Goal: Find contact information: Find contact information

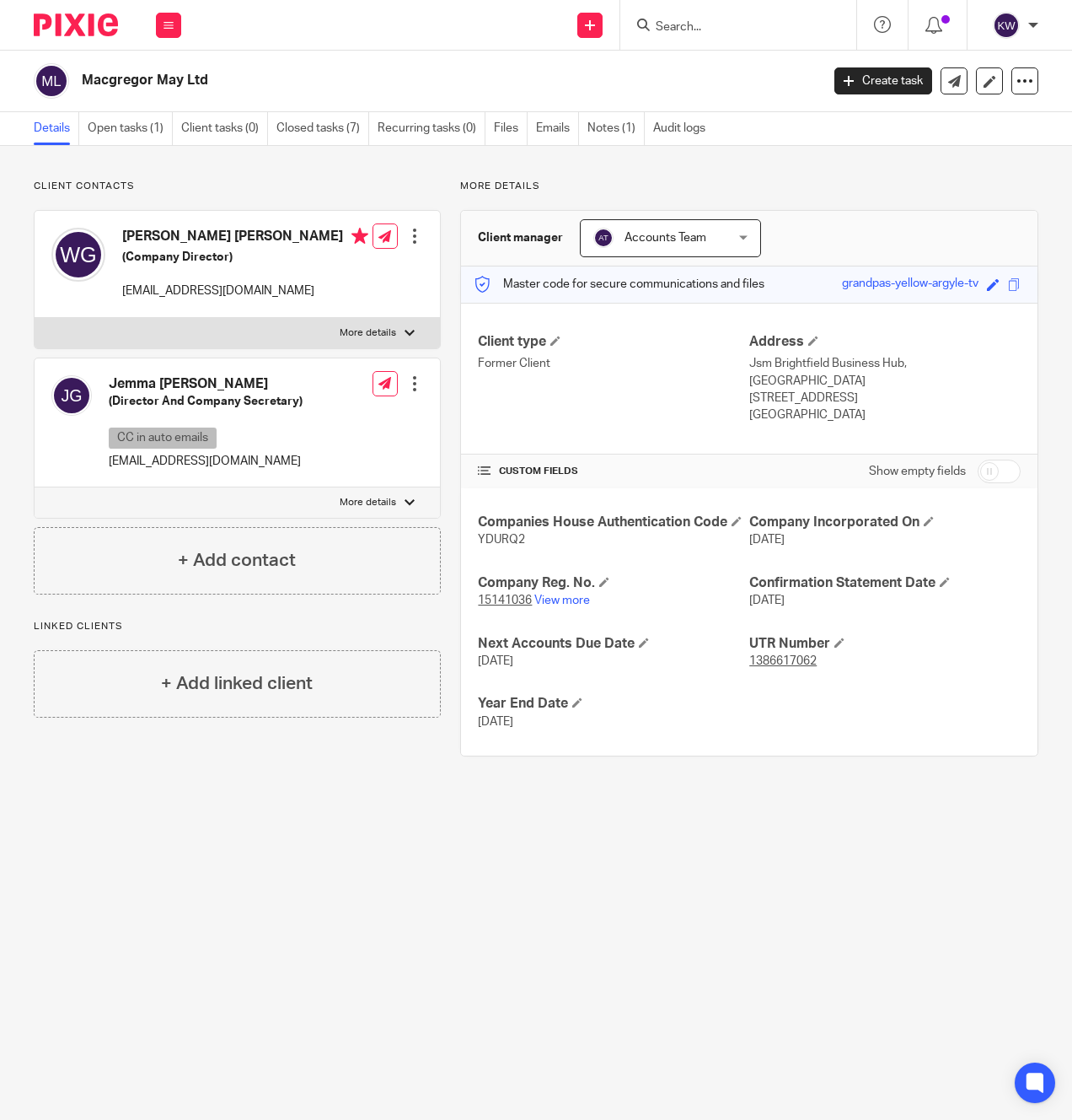
click at [708, 34] on input "Search" at bounding box center [730, 28] width 152 height 15
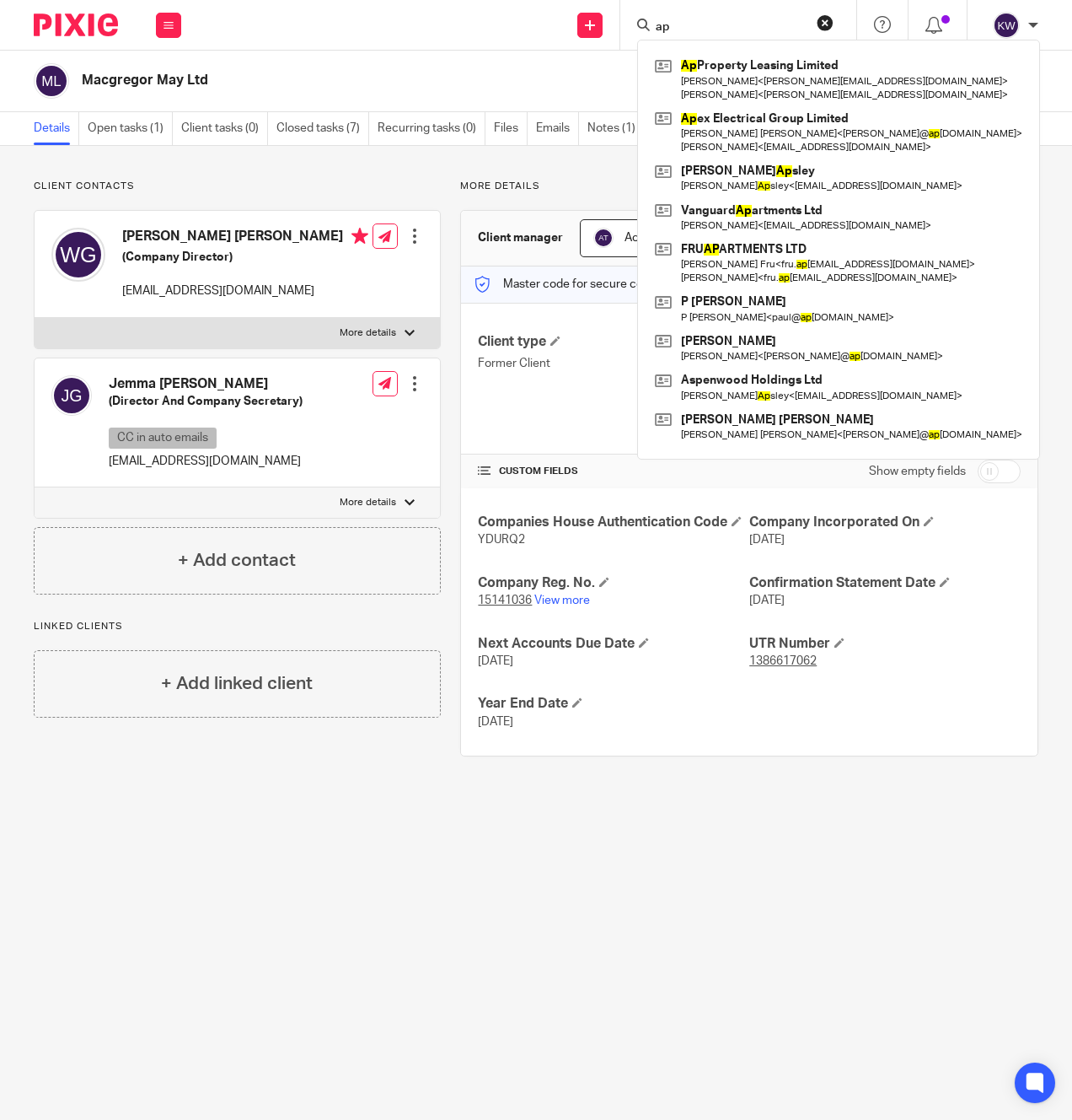
type input "ap"
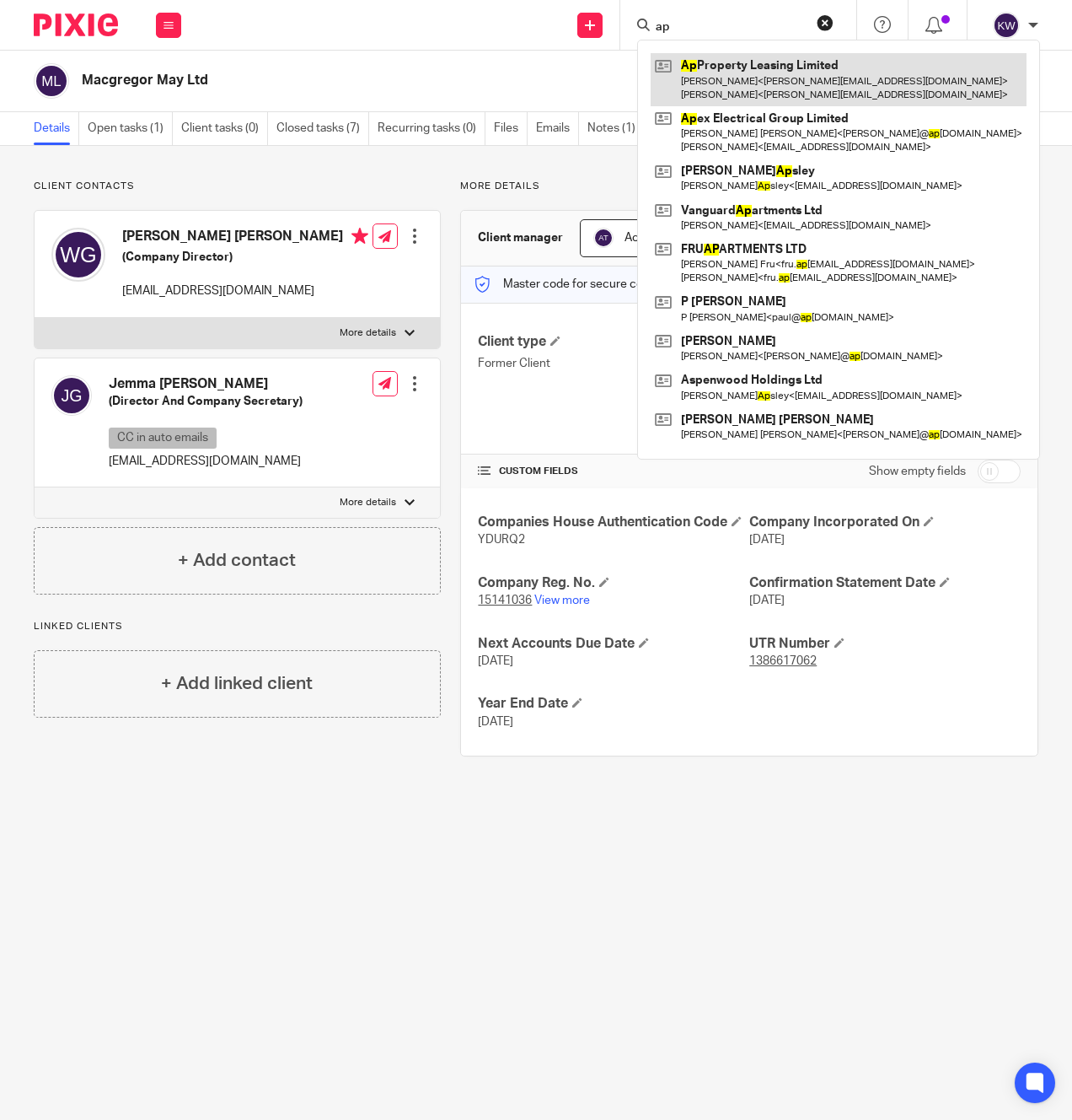
click at [747, 74] on link at bounding box center [839, 80] width 376 height 52
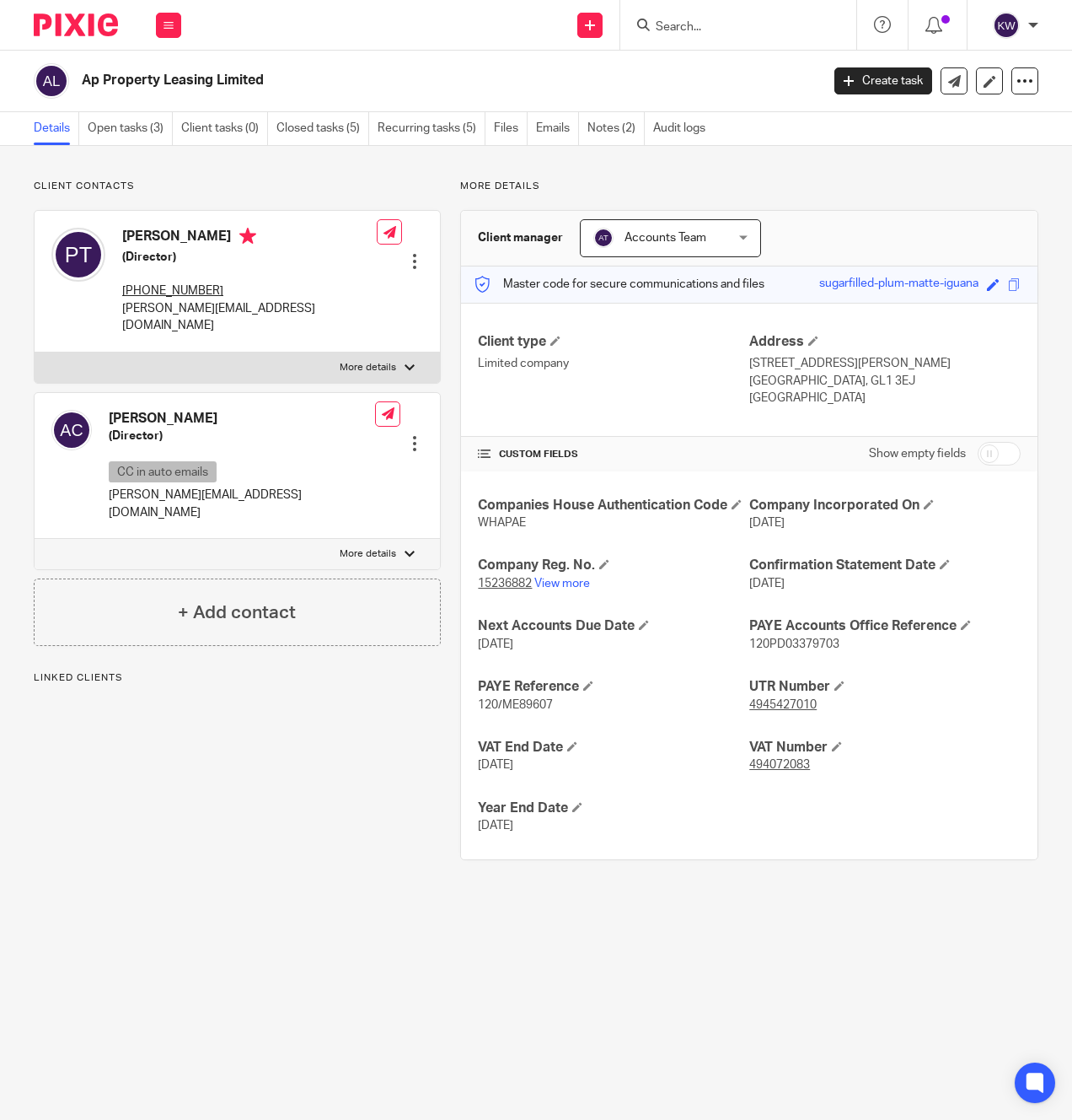
click at [153, 91] on div "Ap Property Leasing Limited" at bounding box center [421, 81] width 775 height 36
copy main "Ap Property Leasing Limited Create task Update from Companies House Export data…"
click at [243, 316] on p "[PERSON_NAME][EMAIL_ADDRESS][DOMAIN_NAME]" at bounding box center [250, 317] width 255 height 35
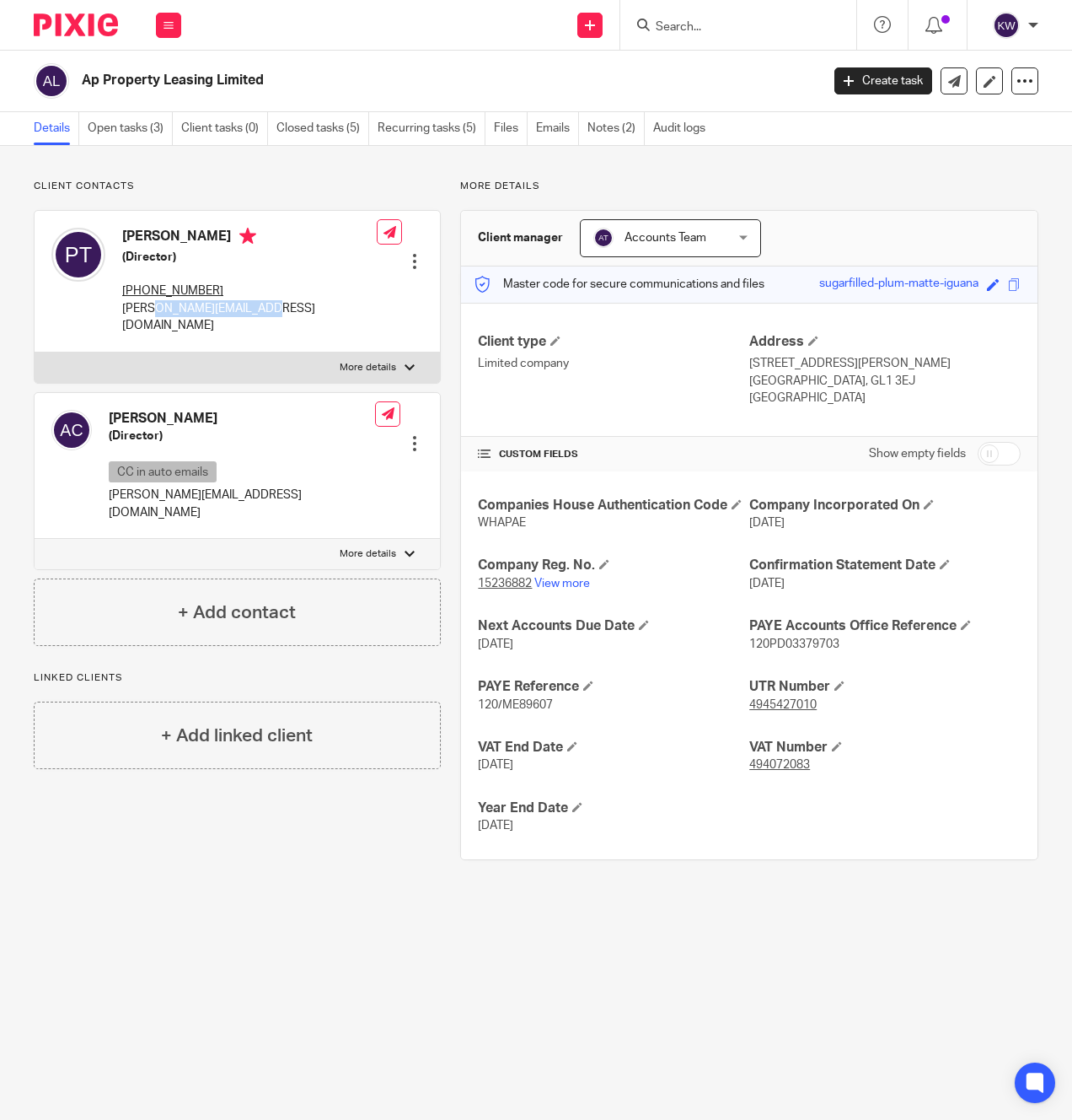
click at [243, 316] on p "[PERSON_NAME][EMAIL_ADDRESS][DOMAIN_NAME]" at bounding box center [250, 317] width 255 height 35
copy div "[PERSON_NAME][EMAIL_ADDRESS][DOMAIN_NAME]"
